Goal: Information Seeking & Learning: Learn about a topic

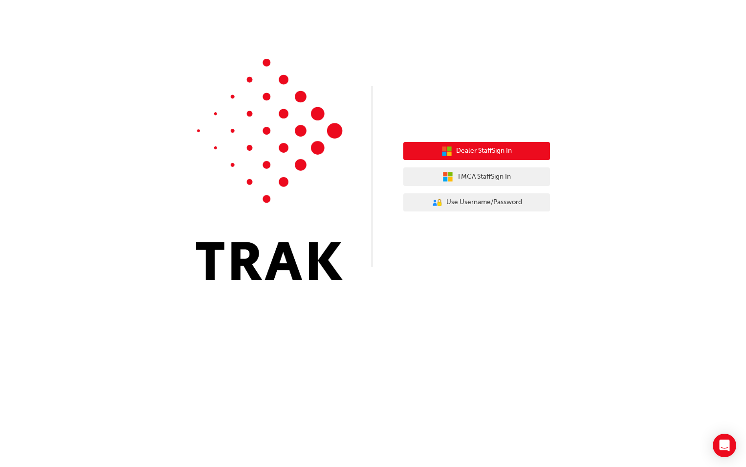
click at [487, 159] on button "Dealer Staff Sign In" at bounding box center [477, 151] width 147 height 19
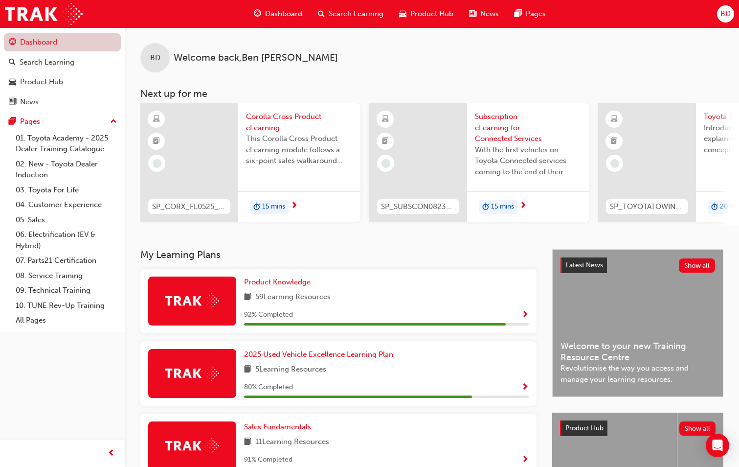
click at [45, 46] on link "Dashboard" at bounding box center [62, 42] width 117 height 18
click at [319, 17] on span "search-icon" at bounding box center [321, 14] width 7 height 12
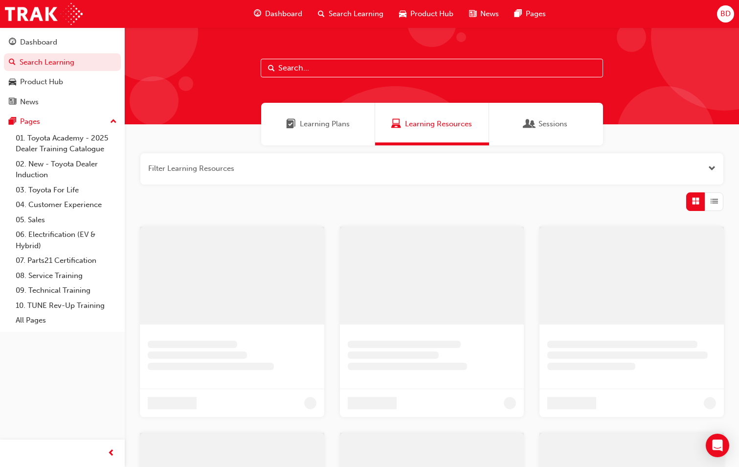
click at [314, 63] on input "text" at bounding box center [432, 68] width 342 height 19
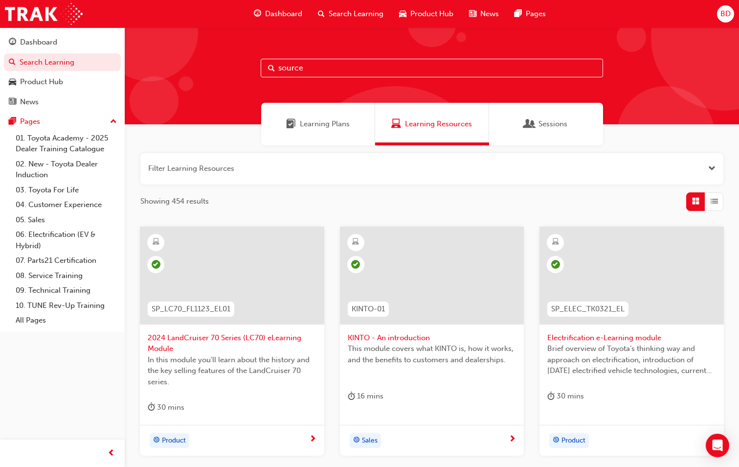
type input "source"
